Goal: Find specific page/section: Find specific page/section

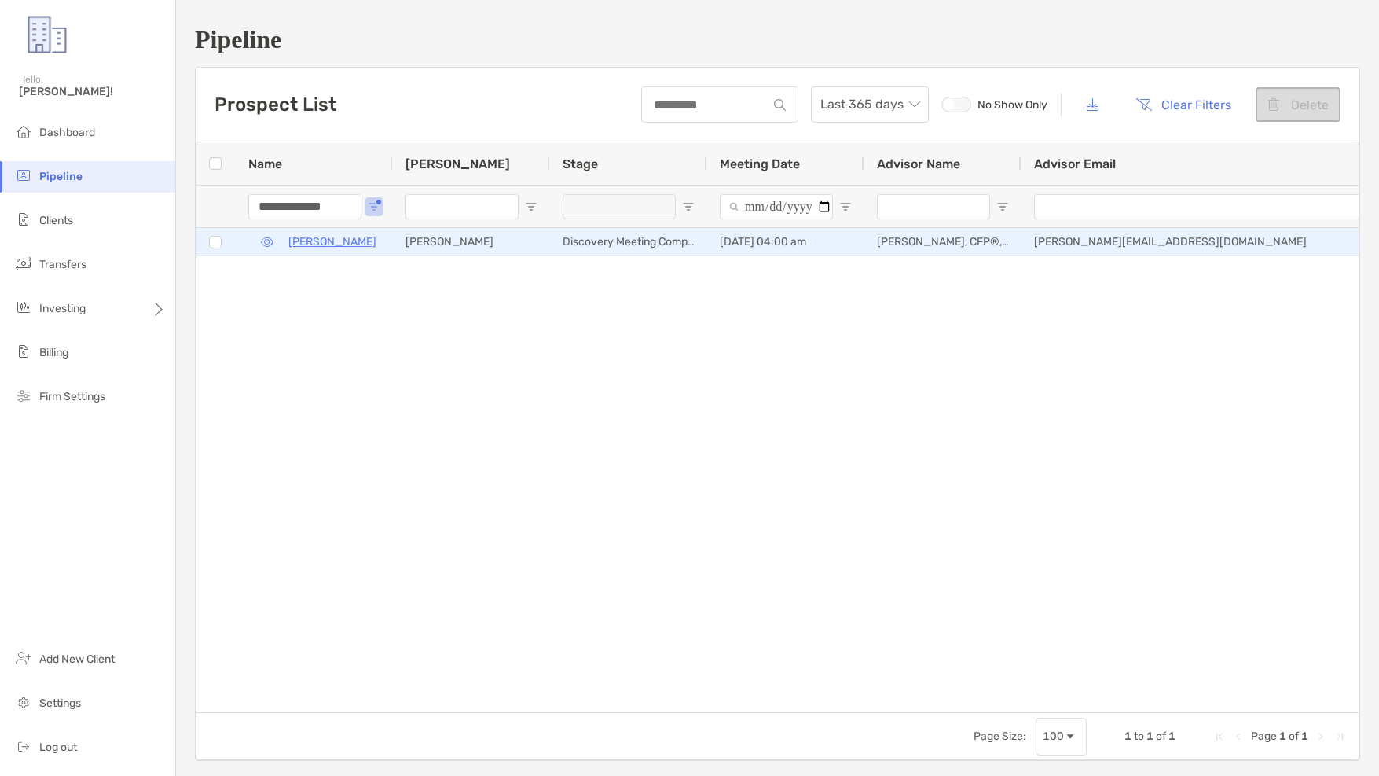
click at [305, 244] on p "[PERSON_NAME]" at bounding box center [332, 242] width 88 height 20
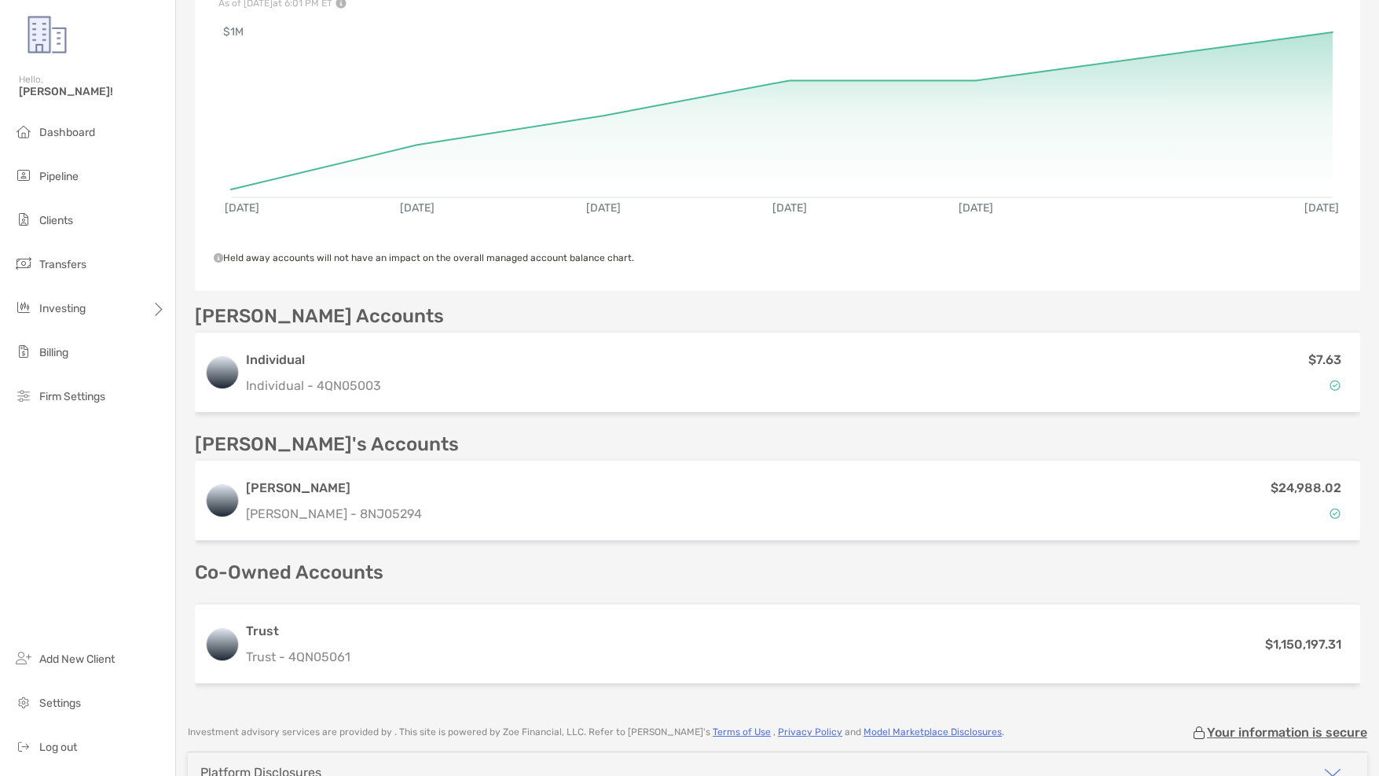
scroll to position [328, 0]
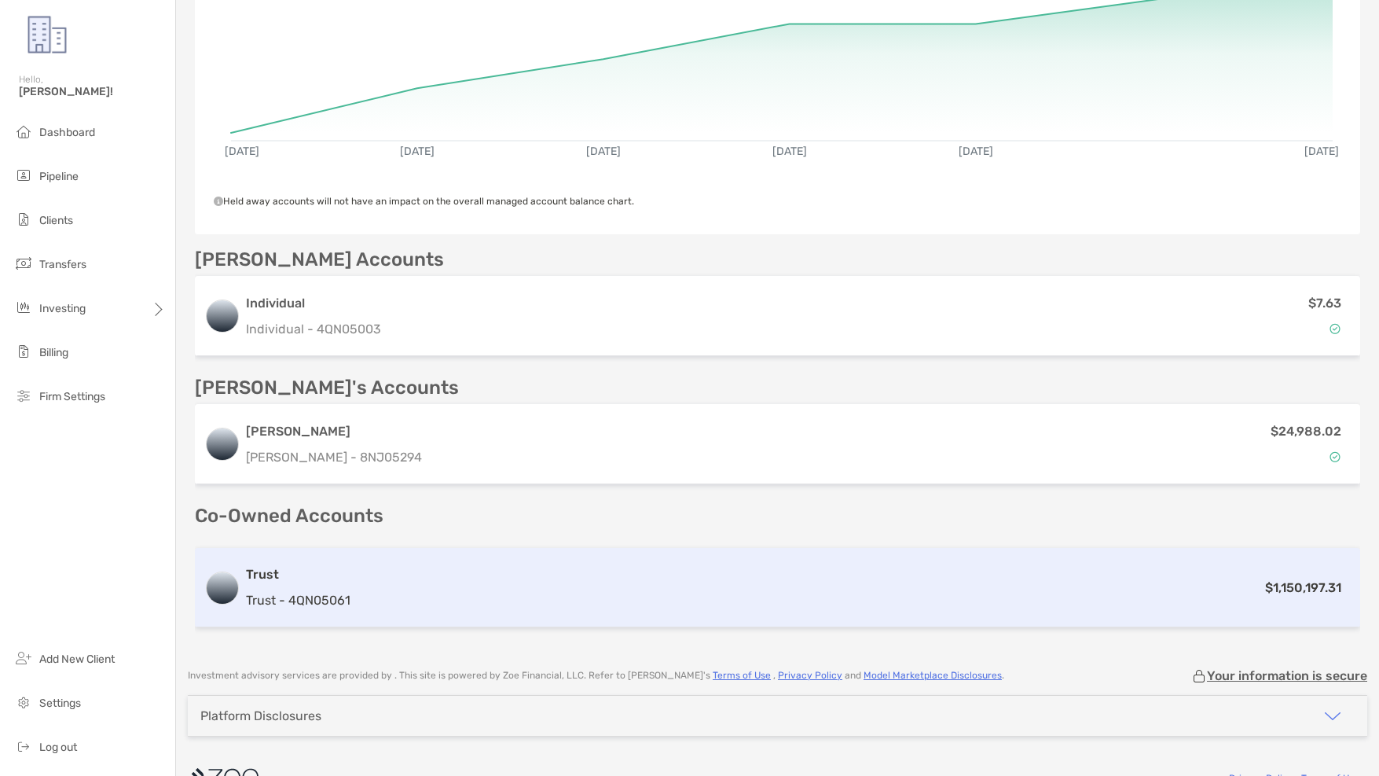
click at [317, 565] on div "Trust Trust - 4QN05061" at bounding box center [298, 587] width 105 height 45
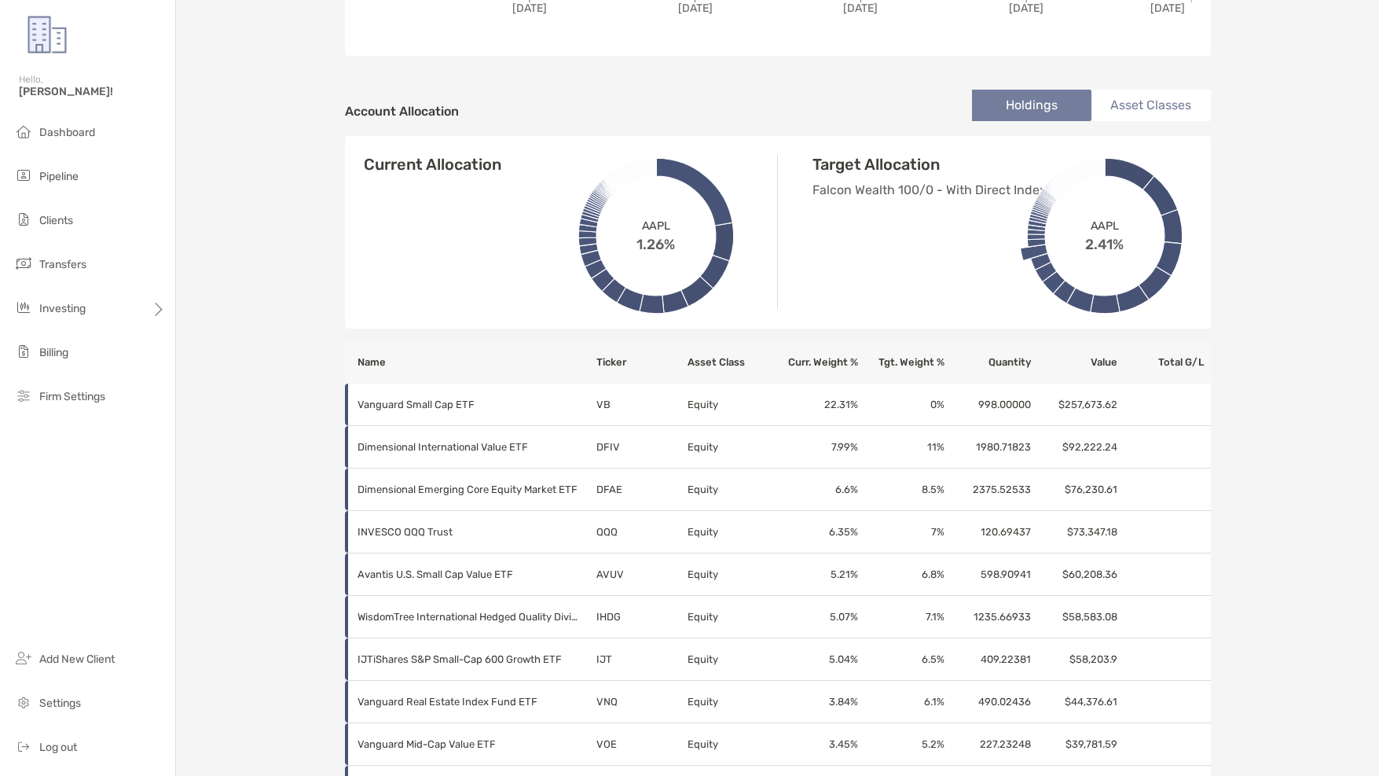
scroll to position [466, 0]
